Goal: Navigation & Orientation: Find specific page/section

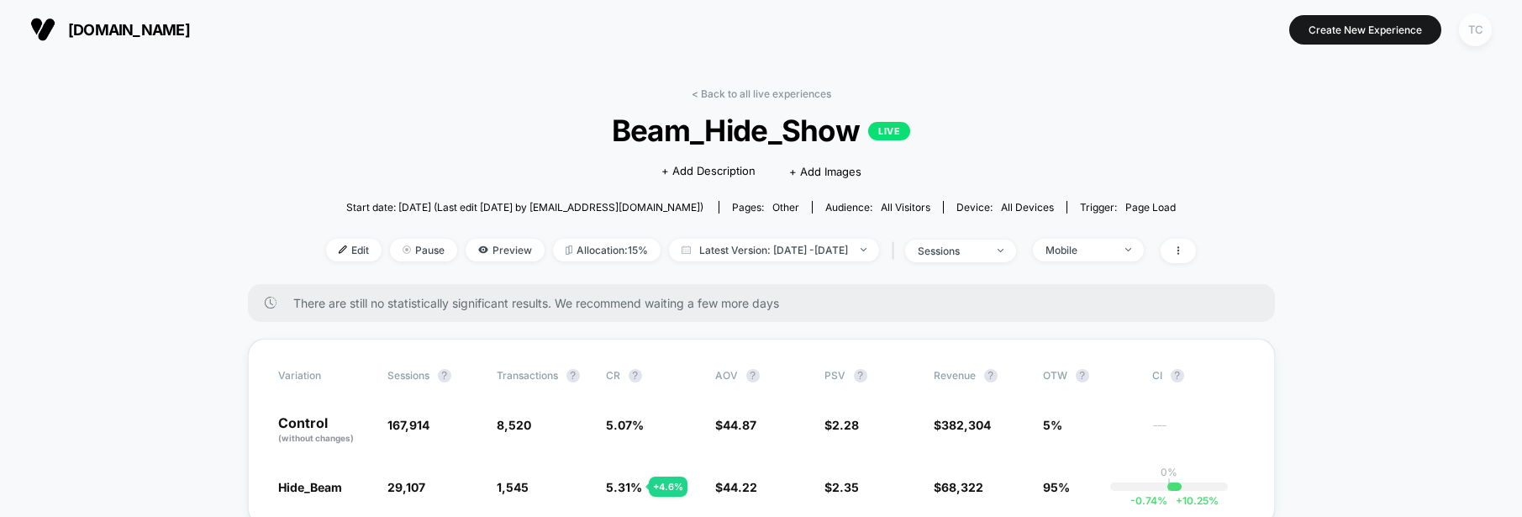
click at [1470, 33] on div "TC" at bounding box center [1475, 29] width 33 height 33
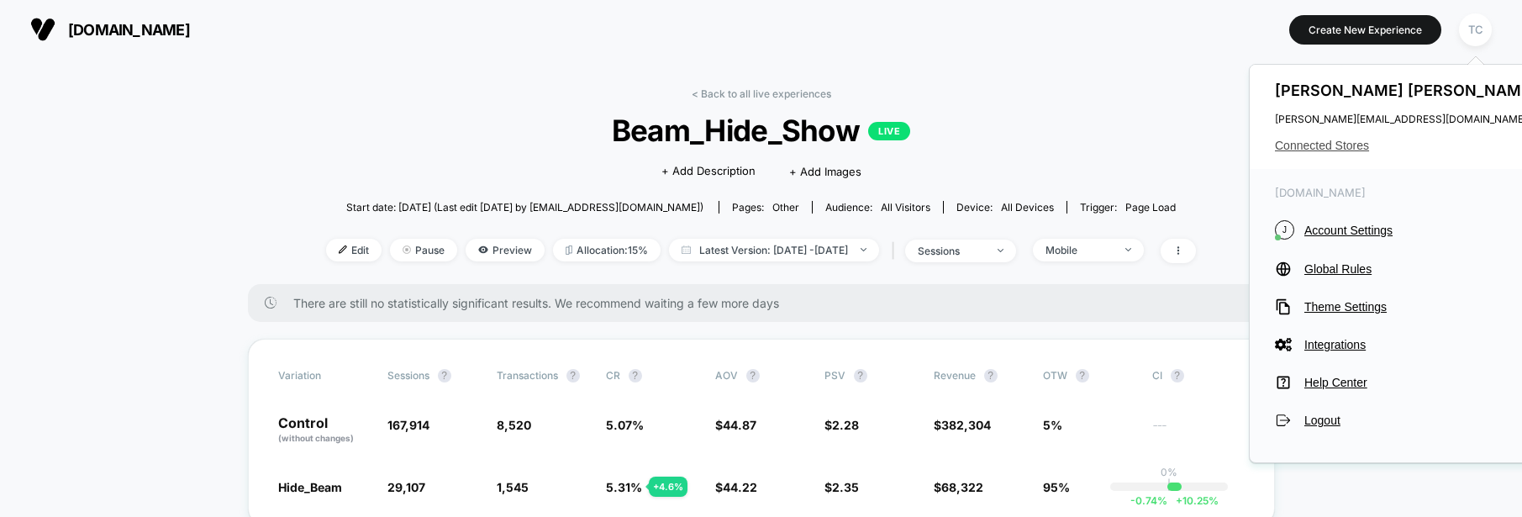
click at [1322, 140] on span "Connected Stores" at bounding box center [1408, 145] width 266 height 13
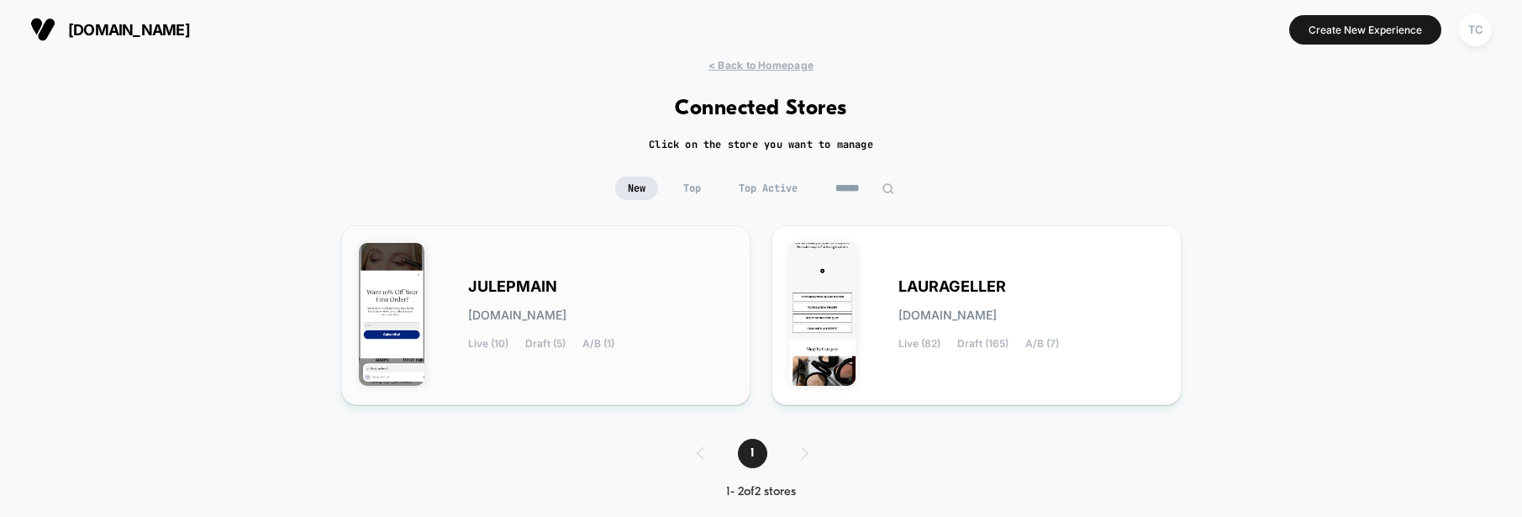
click at [515, 306] on div "JULEPMAIN [DOMAIN_NAME] Live (10) Draft (5) A/B (1)" at bounding box center [601, 315] width 266 height 69
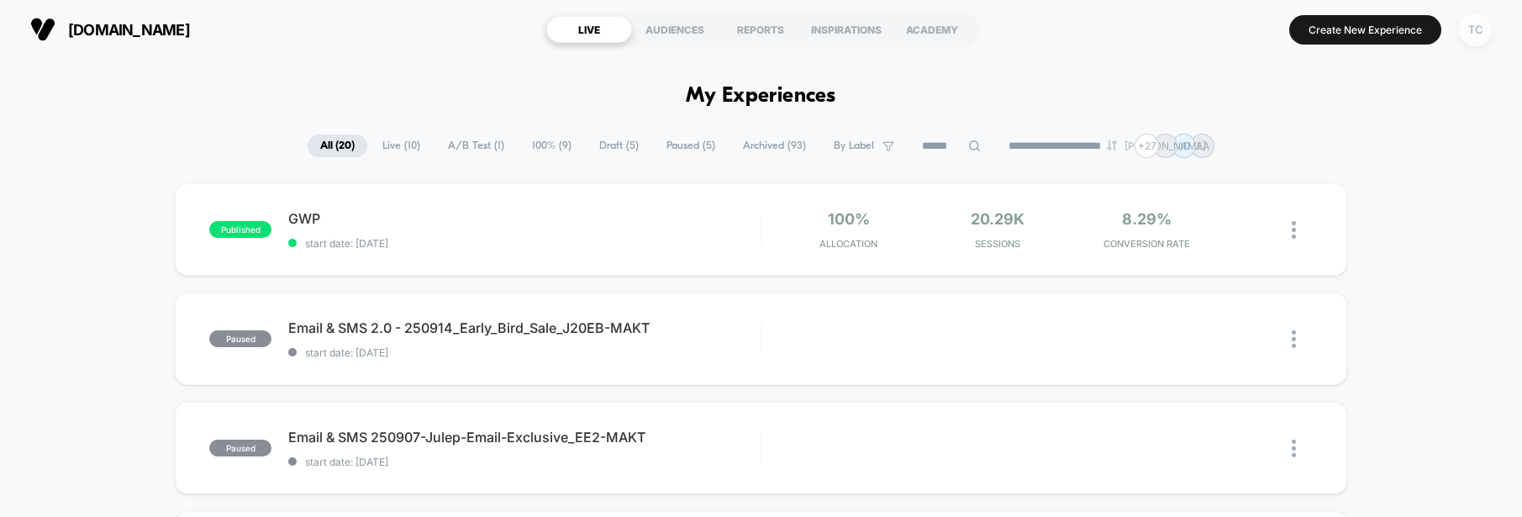
click at [1475, 29] on div "TC" at bounding box center [1475, 29] width 33 height 33
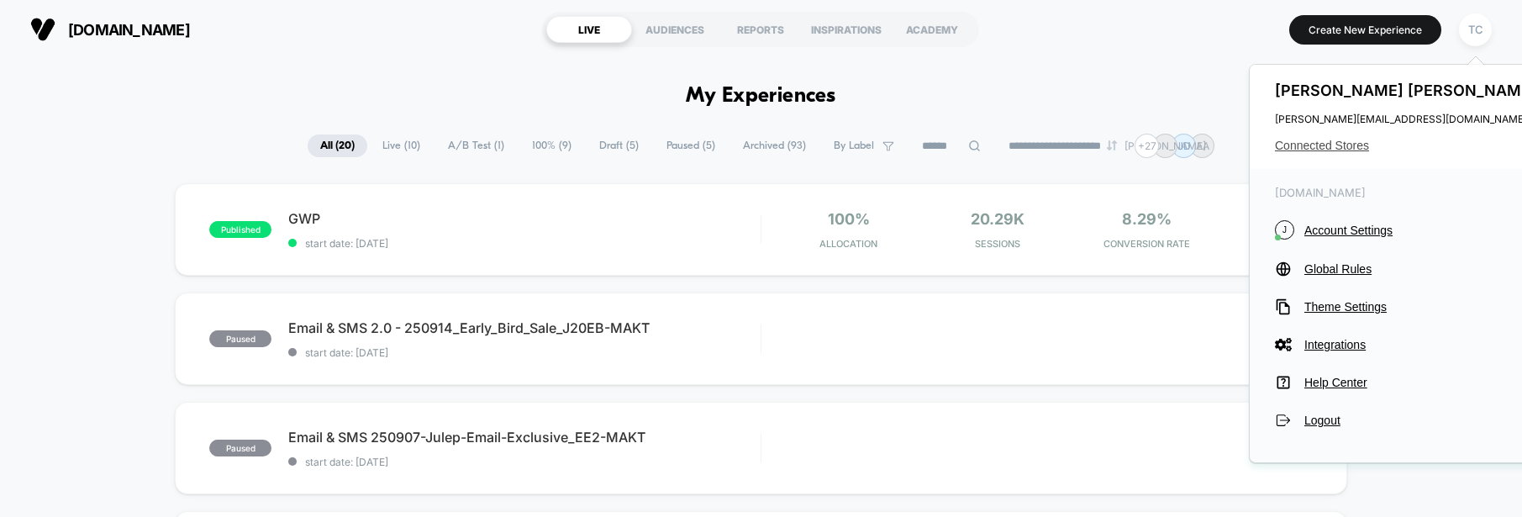
click at [1342, 142] on span "Connected Stores" at bounding box center [1408, 145] width 266 height 13
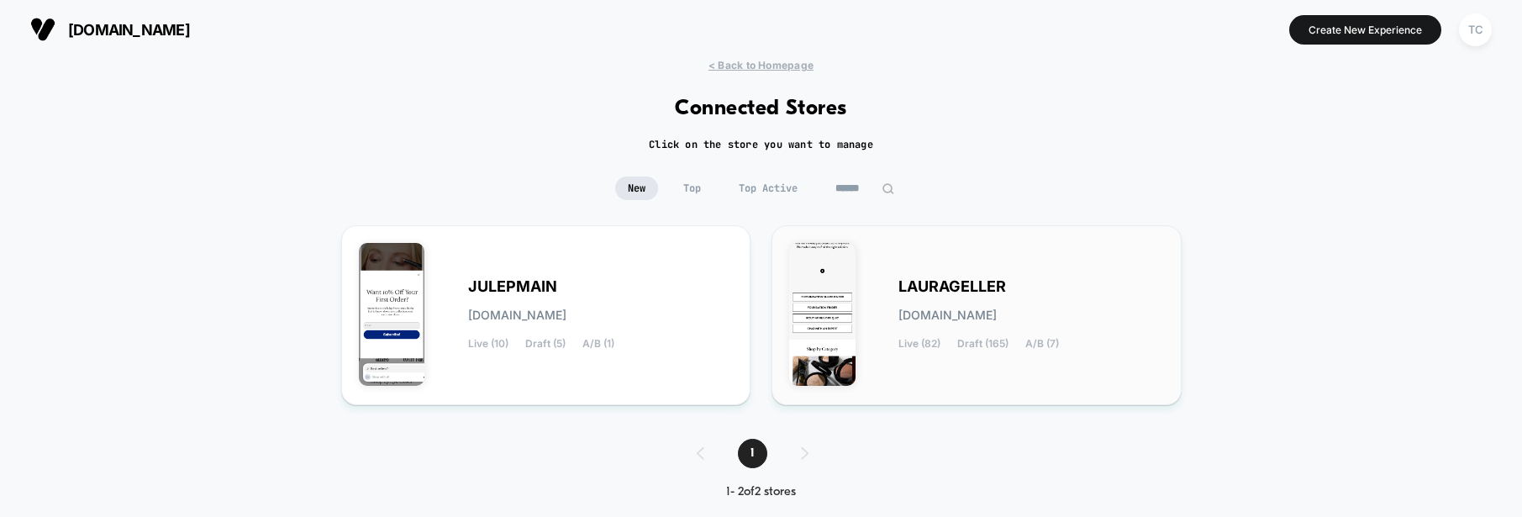
click at [997, 315] on span "[DOMAIN_NAME]" at bounding box center [947, 315] width 98 height 12
